Goal: Contribute content: Add original content to the website for others to see

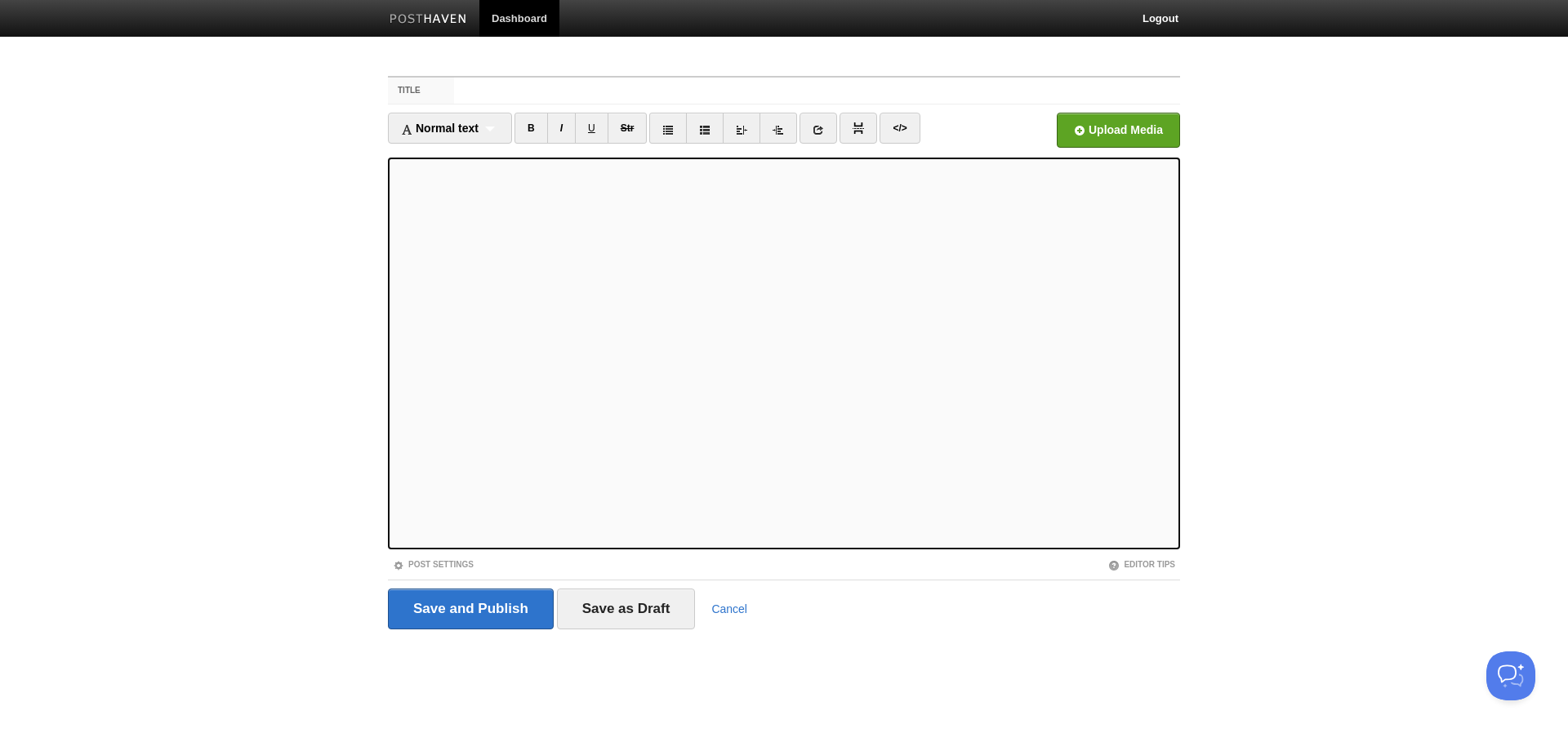
click at [525, 108] on fieldset "Title Normal text Normal text Heading 1 Heading 2 Heading 3 B I U Str ×" at bounding box center [784, 358] width 793 height 565
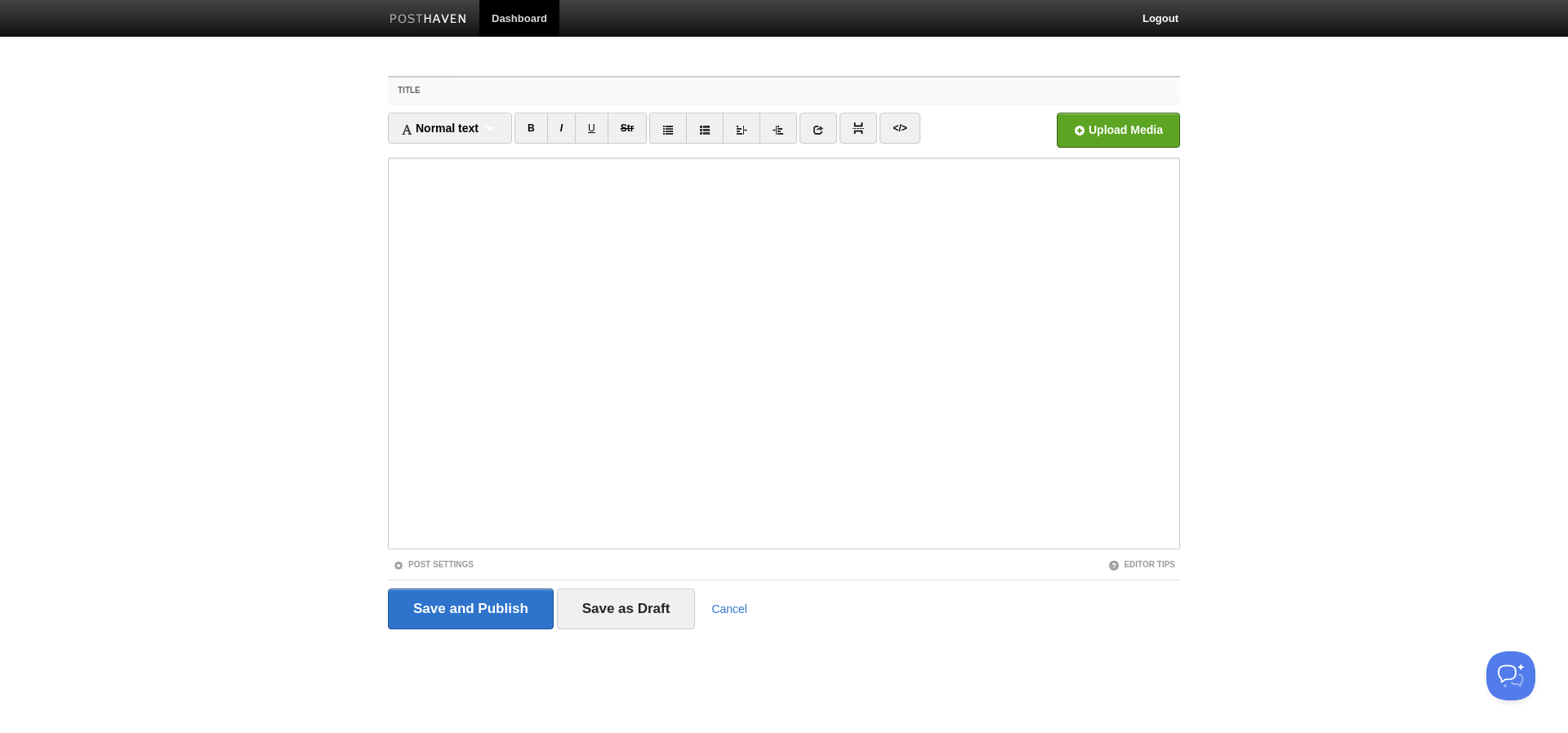
click at [535, 97] on input "Title" at bounding box center [816, 90] width 726 height 26
type input """
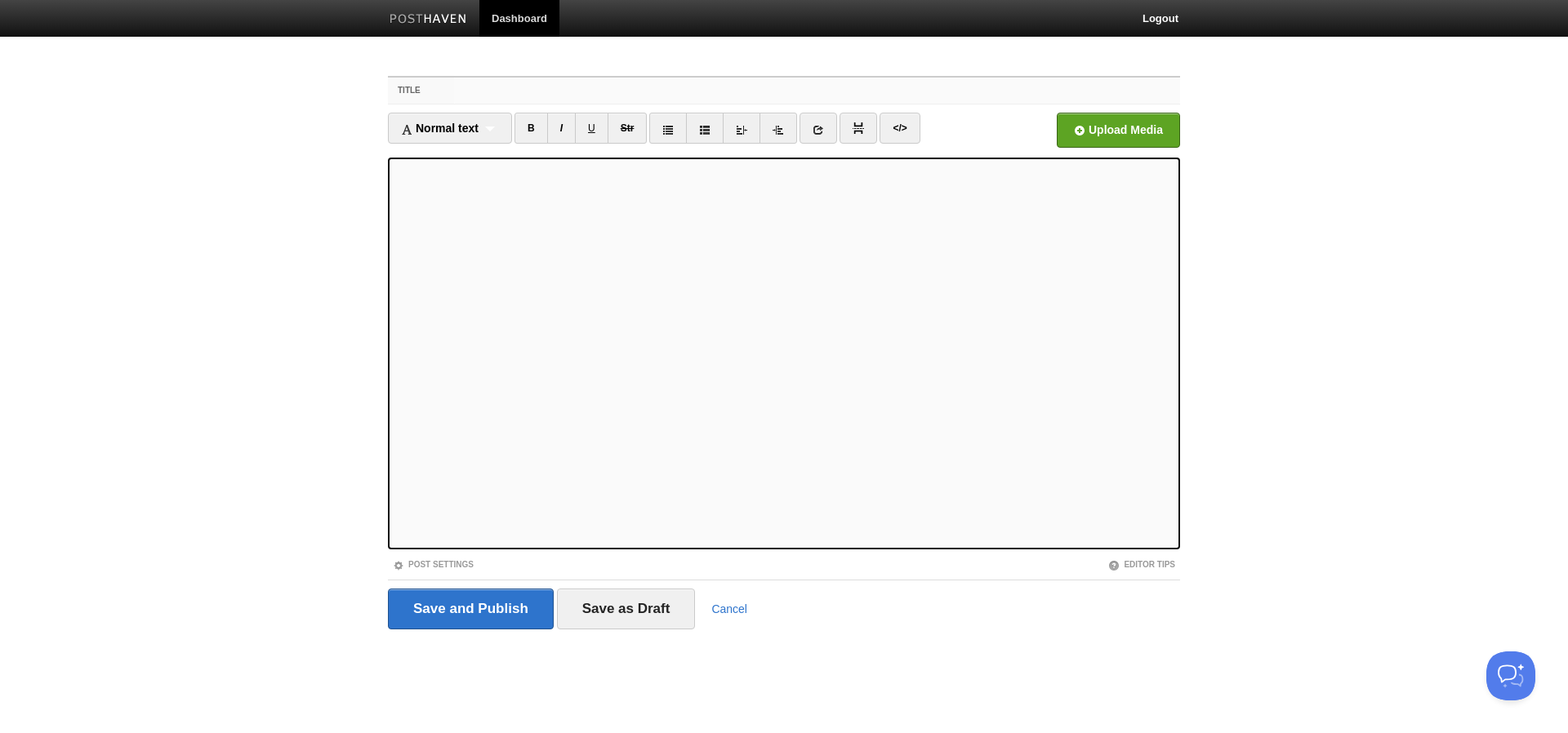
click at [517, 92] on input "Title" at bounding box center [816, 90] width 726 height 26
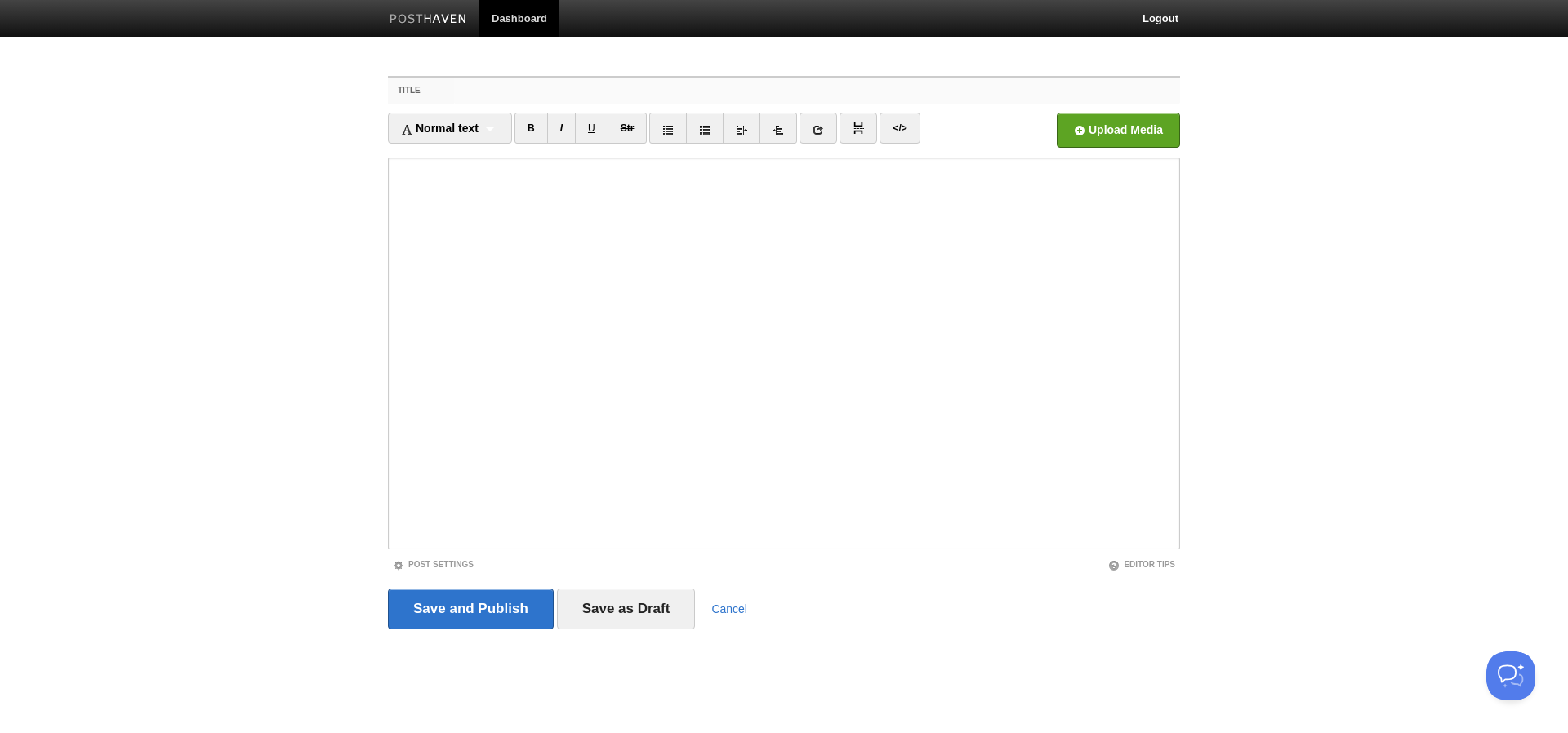
paste input ""We need to prioritize better...""
type input ""We need to prioritize better...""
click at [441, 564] on link "Post Settings" at bounding box center [433, 563] width 81 height 9
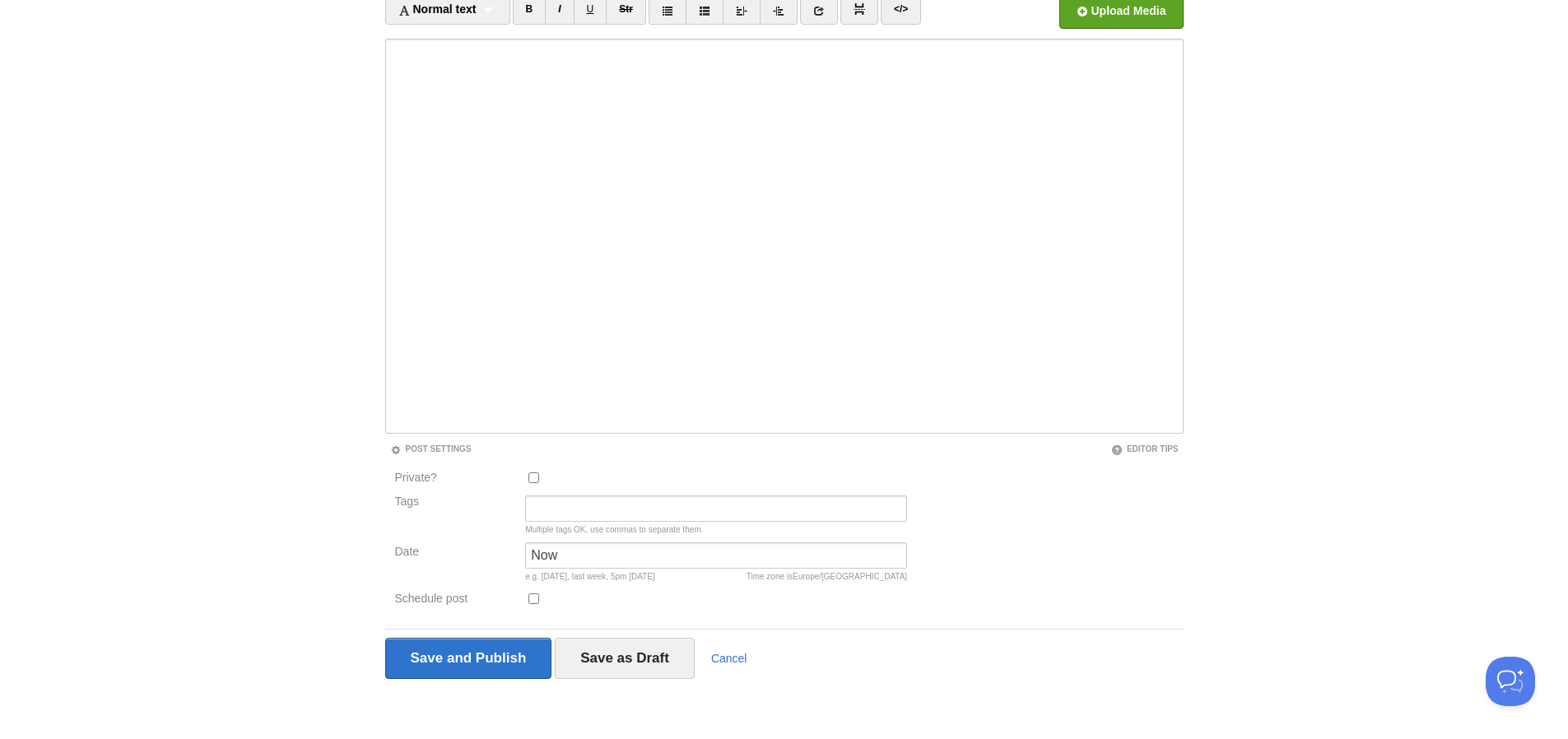
scroll to position [122, 0]
click at [565, 515] on input "Tags" at bounding box center [715, 506] width 382 height 26
type input "decision, product, leadership"
click at [299, 653] on body "Dashboard Logout Your Sites [DOMAIN_NAME] Create a new site Edit your user prof…" at bounding box center [784, 308] width 1568 height 861
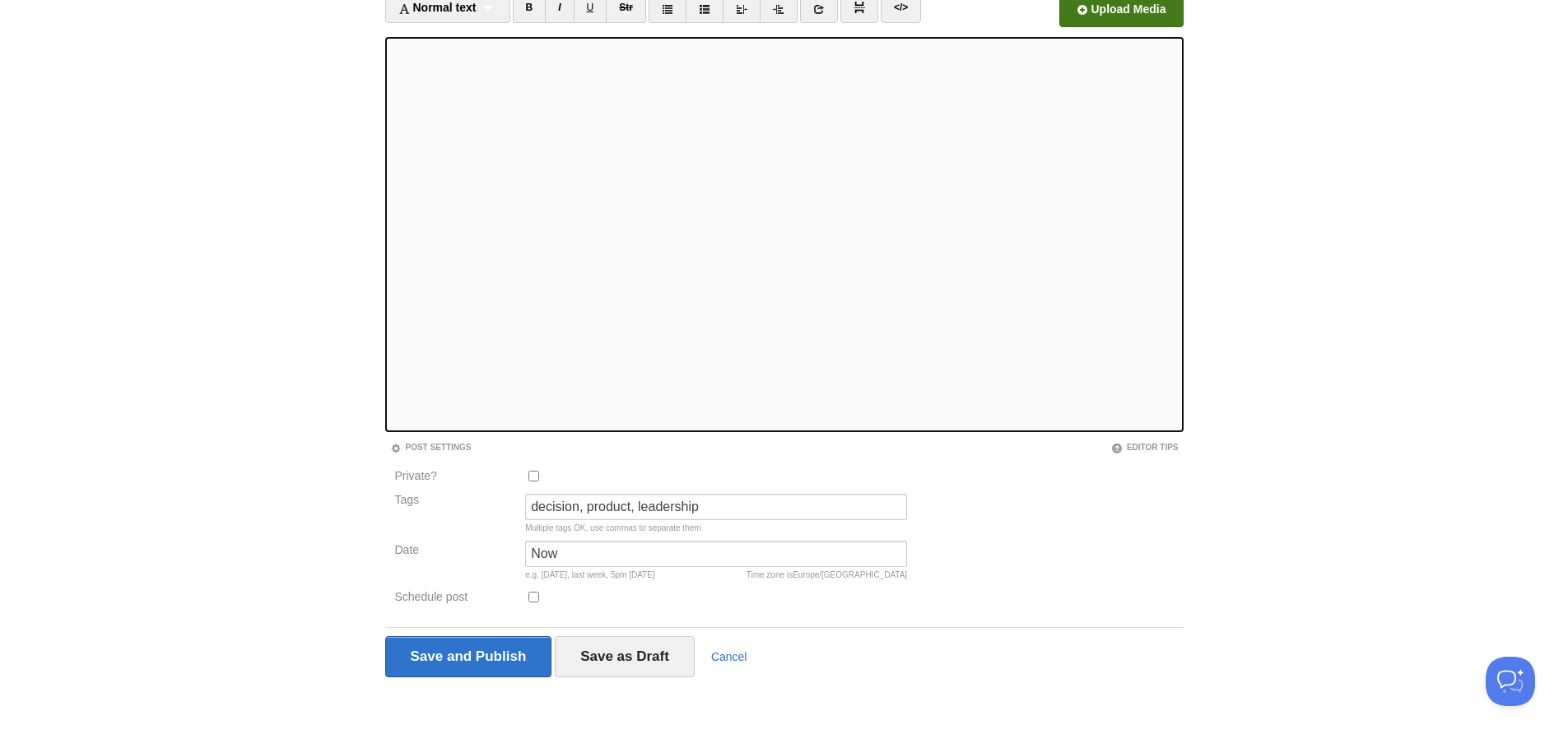
click at [1091, 3] on input "file" at bounding box center [624, 13] width 1246 height 84
click at [458, 661] on input "Save and Publish" at bounding box center [469, 656] width 167 height 41
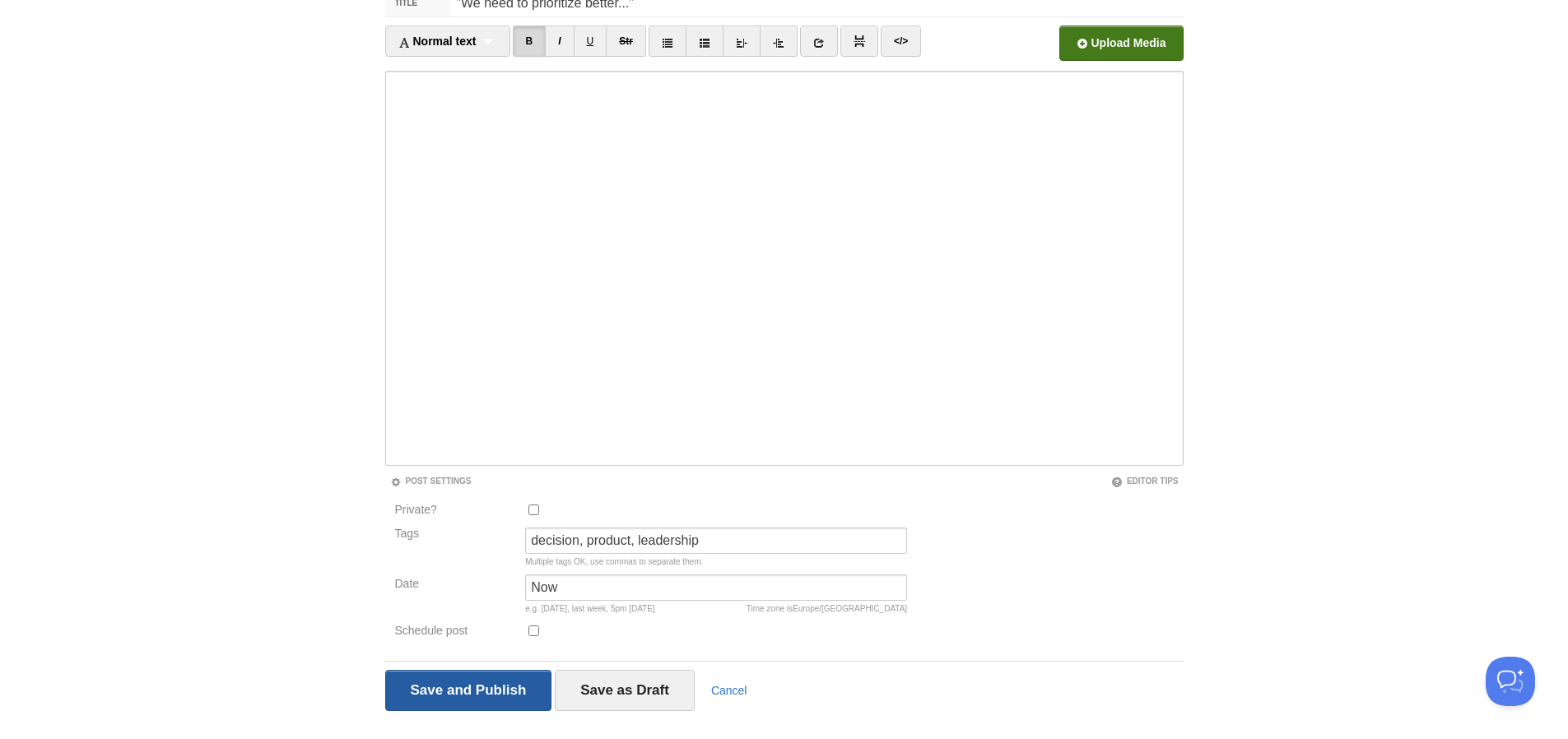
scroll to position [62, 0]
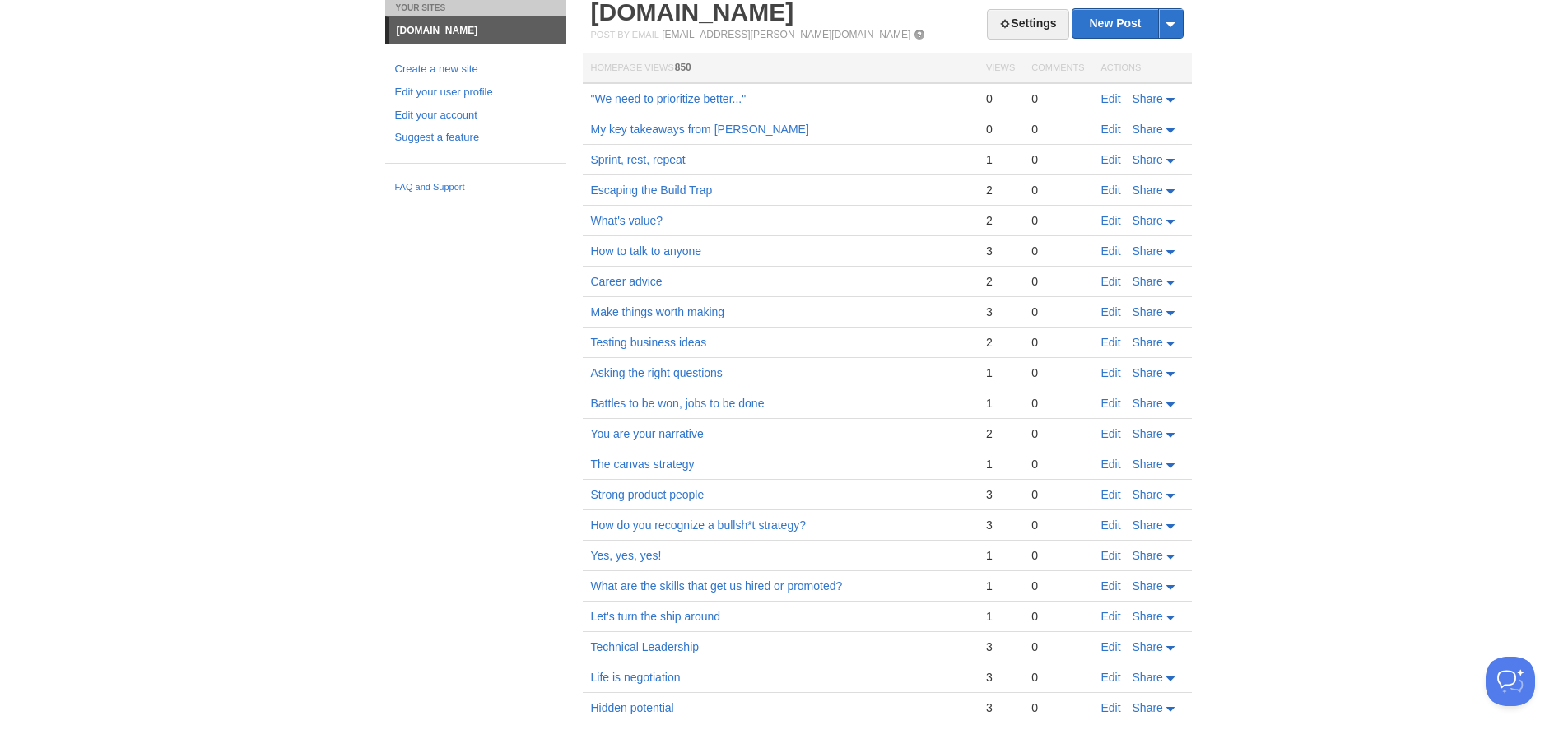
click at [638, 90] on td ""We need to prioritize better..."" at bounding box center [780, 98] width 395 height 32
click at [638, 92] on link ""We need to prioritize better..."" at bounding box center [669, 99] width 156 height 13
